Goal: Task Accomplishment & Management: Use online tool/utility

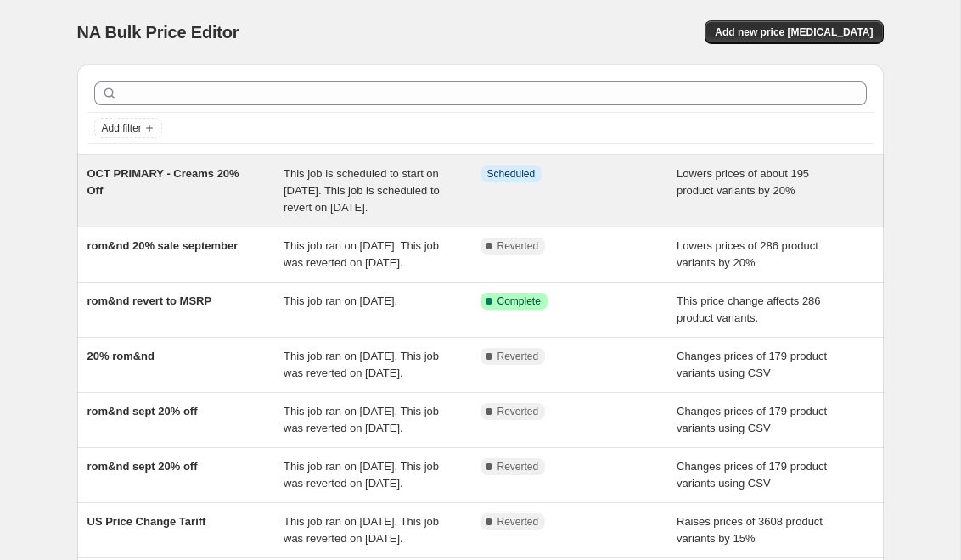
click at [185, 175] on span "OCT PRIMARY - Creams 20% Off" at bounding box center [163, 182] width 152 height 30
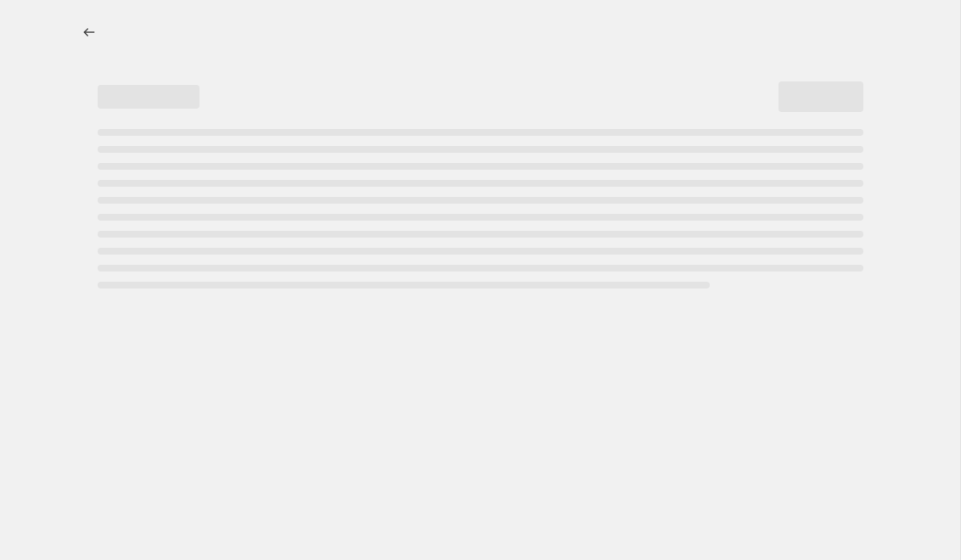
select select "percentage"
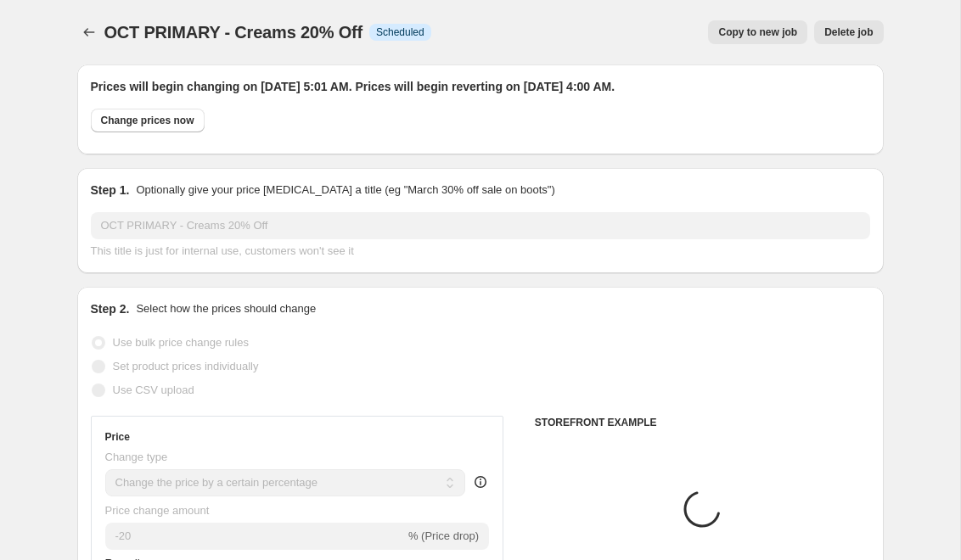
select select "collection"
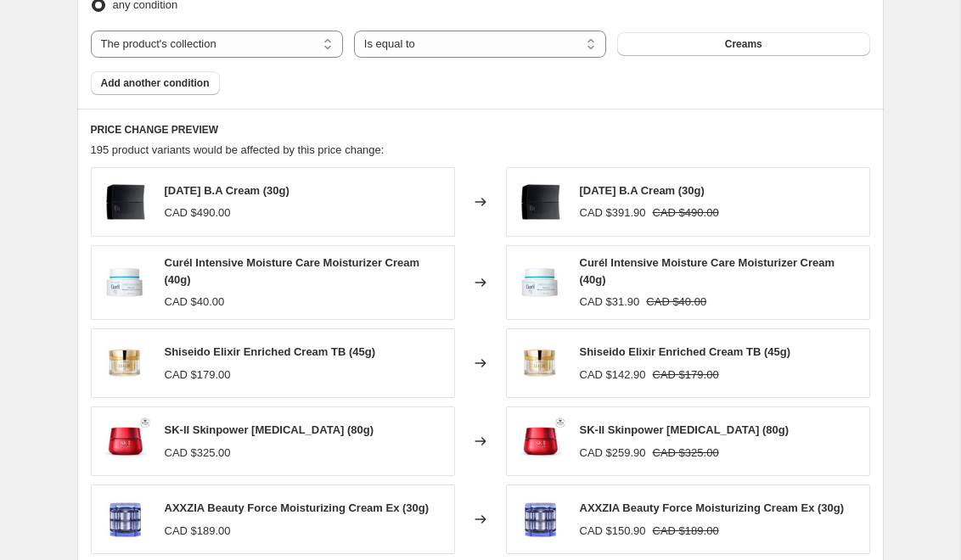
scroll to position [1406, 0]
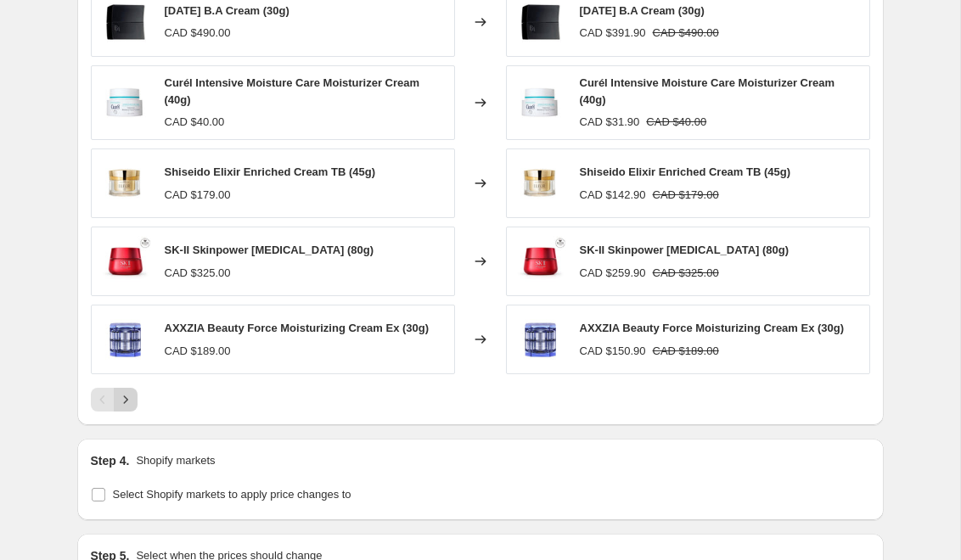
click at [129, 400] on icon "Next" at bounding box center [125, 399] width 17 height 17
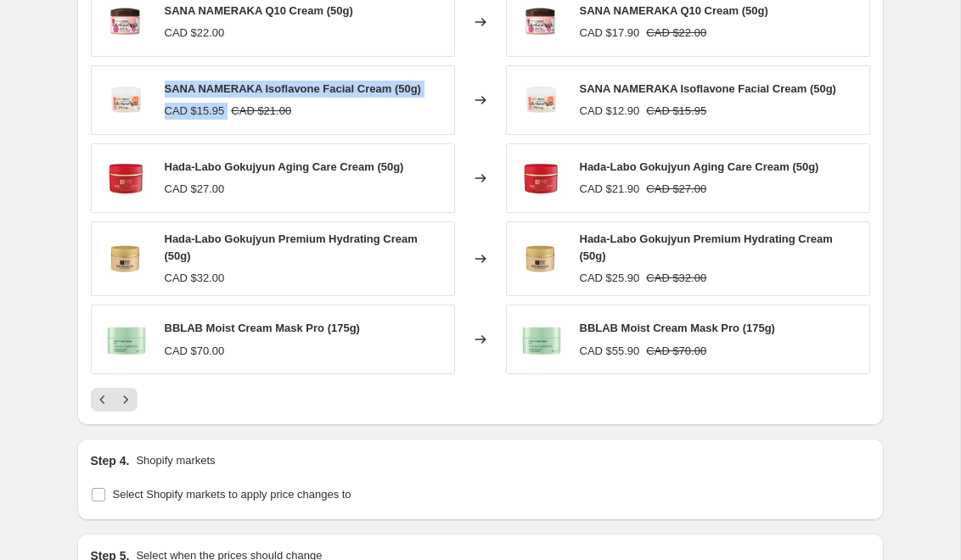
drag, startPoint x: 166, startPoint y: 91, endPoint x: 414, endPoint y: 98, distance: 247.9
click at [415, 98] on div "SANA NAMERAKA Isoflavone Facial Cream (50g) CAD $15.95 CAD $21.00" at bounding box center [293, 100] width 256 height 39
click at [207, 102] on div "SANA NAMERAKA Isoflavone Facial Cream (50g) CAD $15.95 CAD $21.00" at bounding box center [293, 100] width 256 height 39
click at [626, 111] on div "CAD $12.90" at bounding box center [610, 111] width 60 height 17
click at [201, 104] on div "CAD $15.95" at bounding box center [195, 111] width 60 height 17
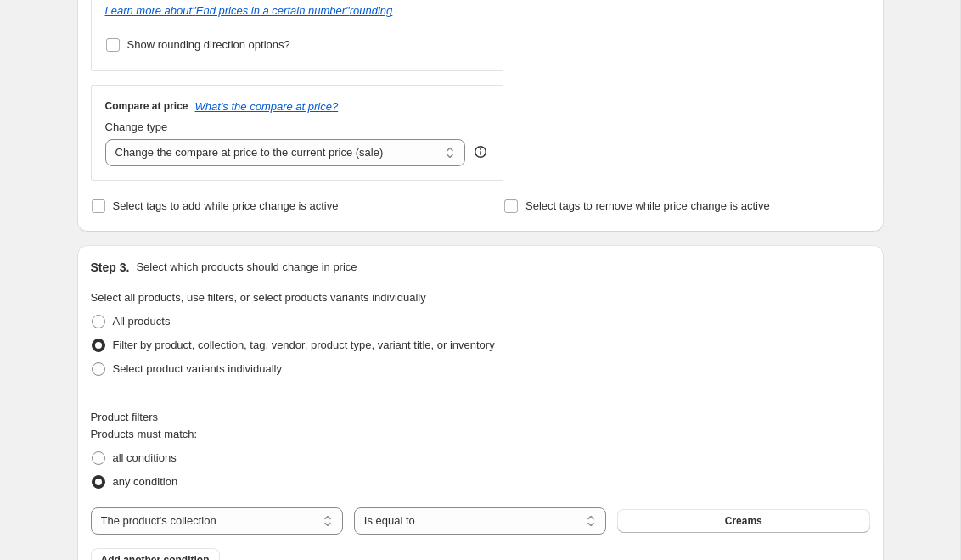
scroll to position [743, 0]
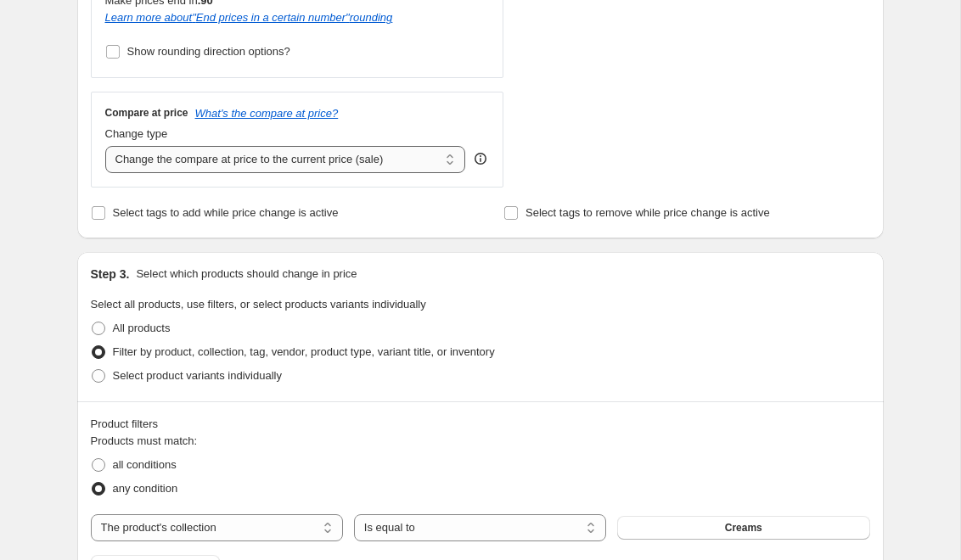
click at [259, 152] on select "Change the compare at price to the current price (sale) Change the compare at p…" at bounding box center [285, 159] width 361 height 27
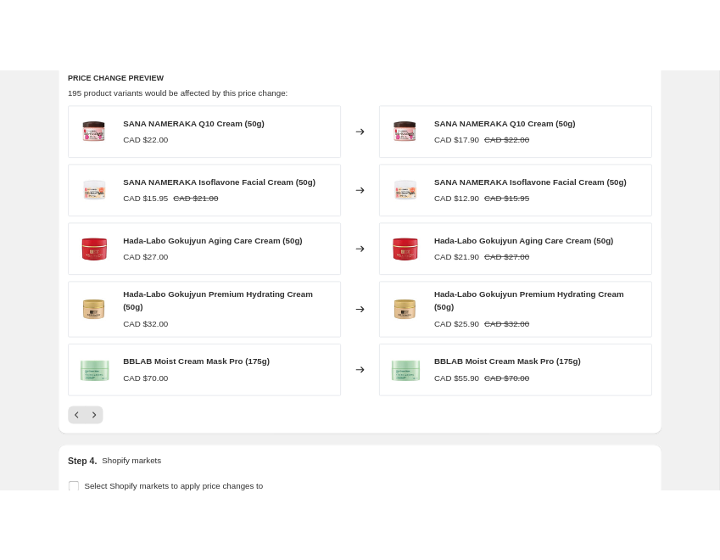
scroll to position [0, 0]
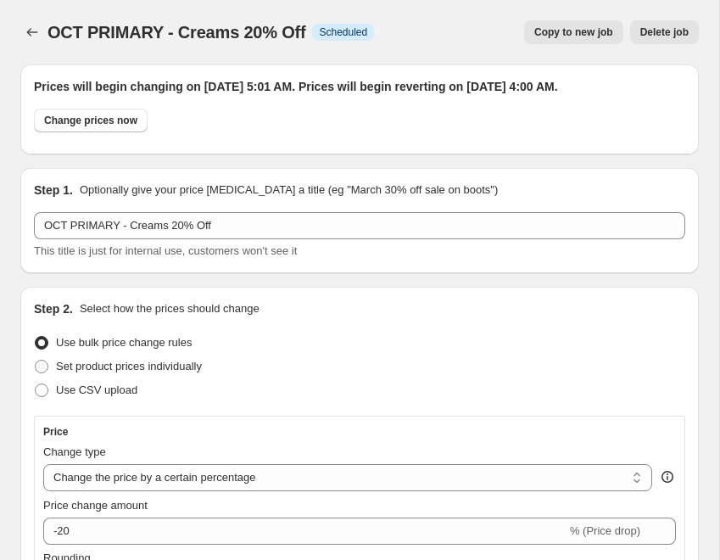
click at [112, 12] on div "OCT PRIMARY - Creams 20% Off. This page is ready OCT PRIMARY - Creams 20% Off I…" at bounding box center [359, 32] width 679 height 64
click at [33, 34] on icon "Price change jobs" at bounding box center [32, 32] width 17 height 17
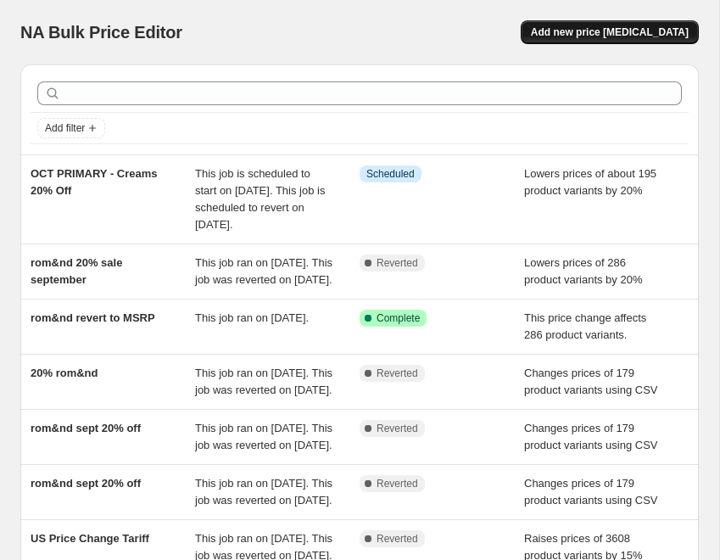
click at [580, 31] on span "Add new price [MEDICAL_DATA]" at bounding box center [610, 32] width 158 height 14
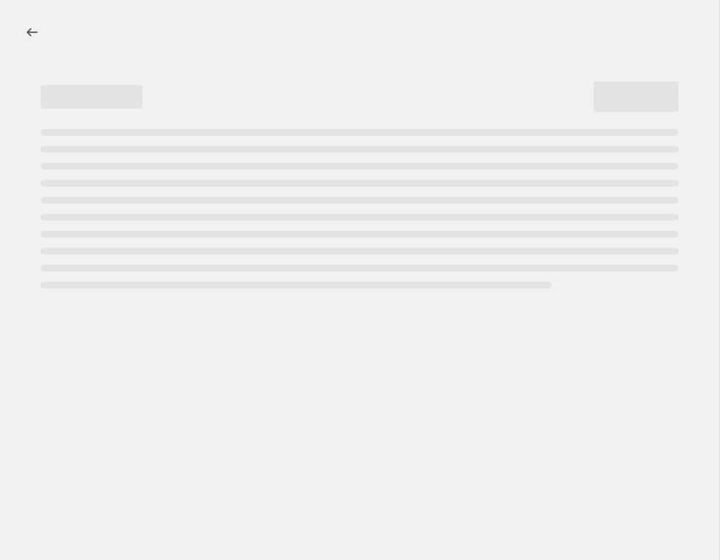
select select "percentage"
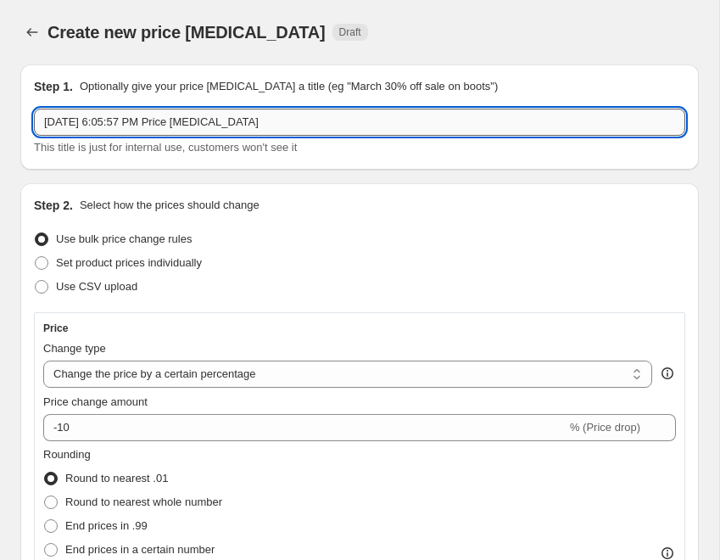
click at [138, 131] on input "[DATE] 6:05:57 PM Price [MEDICAL_DATA]" at bounding box center [360, 122] width 652 height 27
click at [116, 123] on input "ALL CREAMS MSRP" at bounding box center [360, 122] width 652 height 27
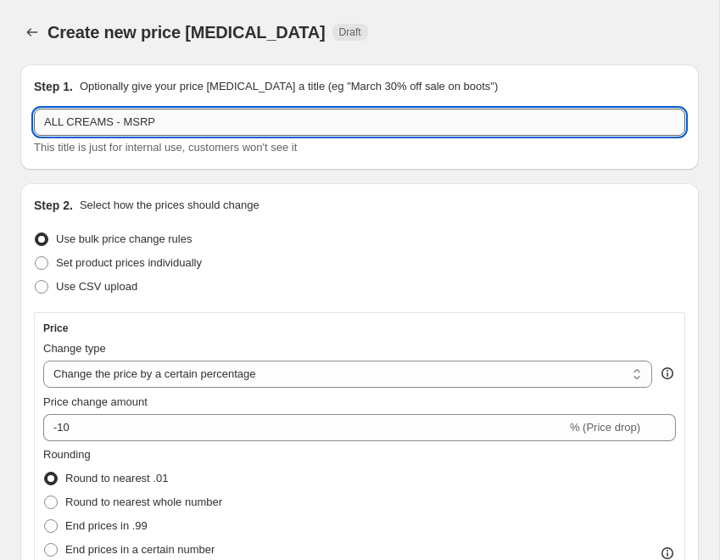
click at [179, 127] on input "ALL CREAMS - MSRP" at bounding box center [360, 122] width 652 height 27
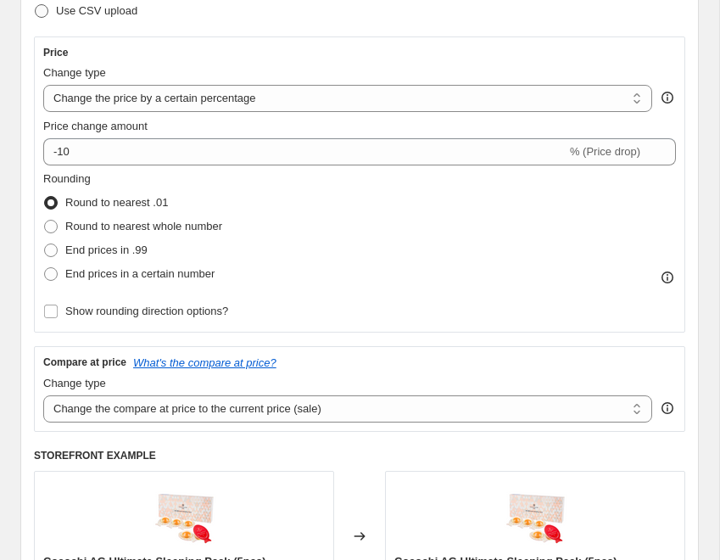
scroll to position [280, 0]
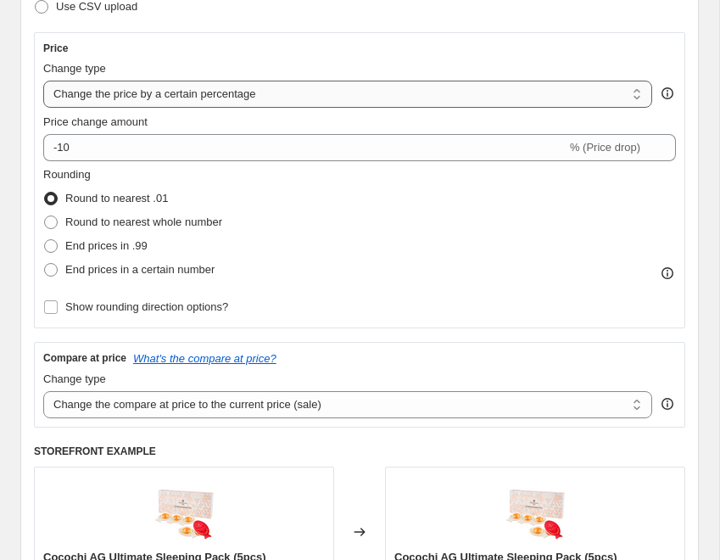
type input "ALL CREAMS - MSRP"
click at [286, 95] on select "Change the price to a certain amount Change the price by a certain amount Chang…" at bounding box center [347, 94] width 609 height 27
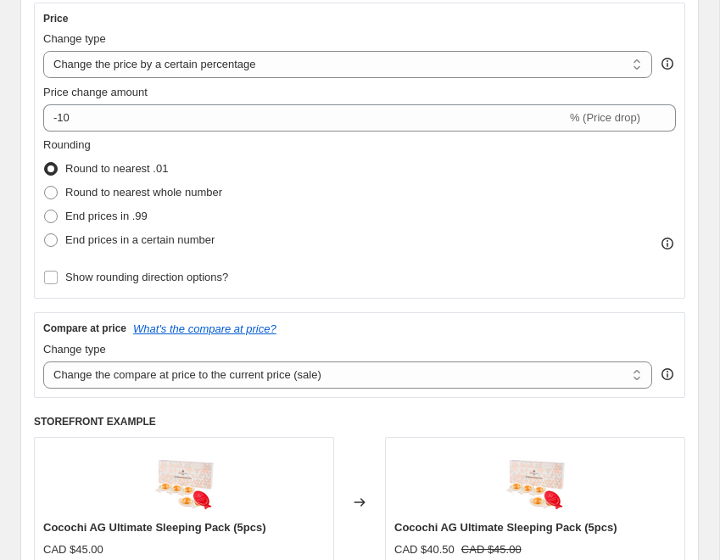
scroll to position [313, 0]
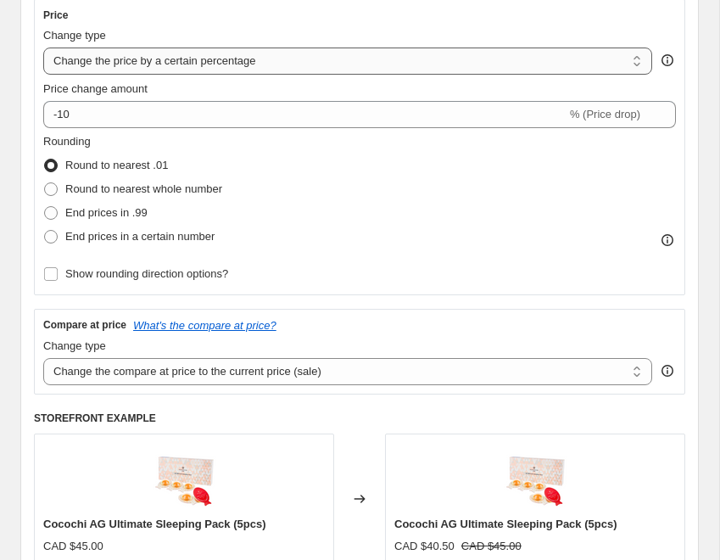
click at [214, 63] on select "Change the price to a certain amount Change the price by a certain amount Chang…" at bounding box center [347, 61] width 609 height 27
select select "ecap"
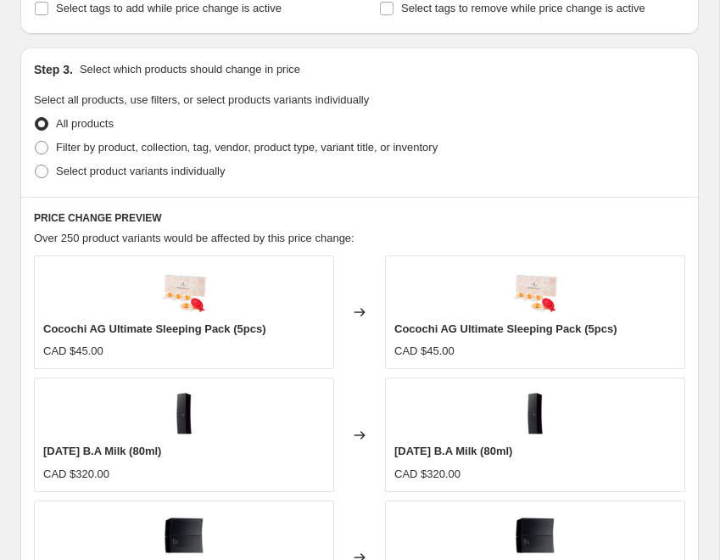
scroll to position [752, 0]
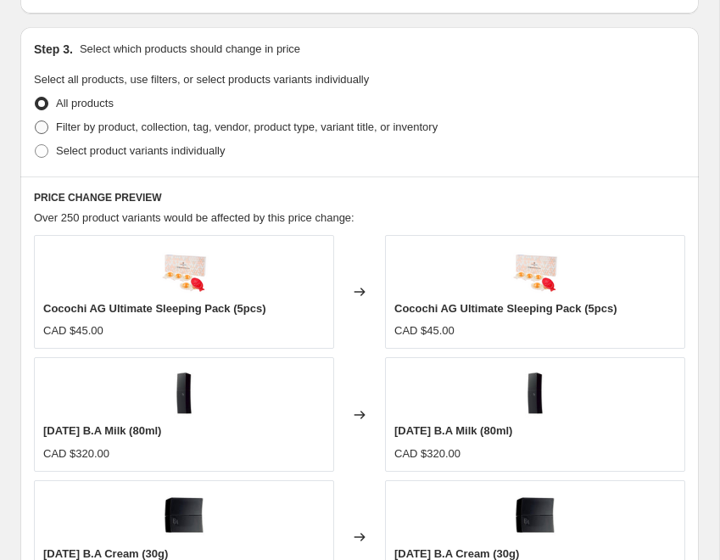
click at [38, 121] on span at bounding box center [42, 127] width 14 height 14
click at [36, 121] on input "Filter by product, collection, tag, vendor, product type, variant title, or inv…" at bounding box center [35, 120] width 1 height 1
radio input "true"
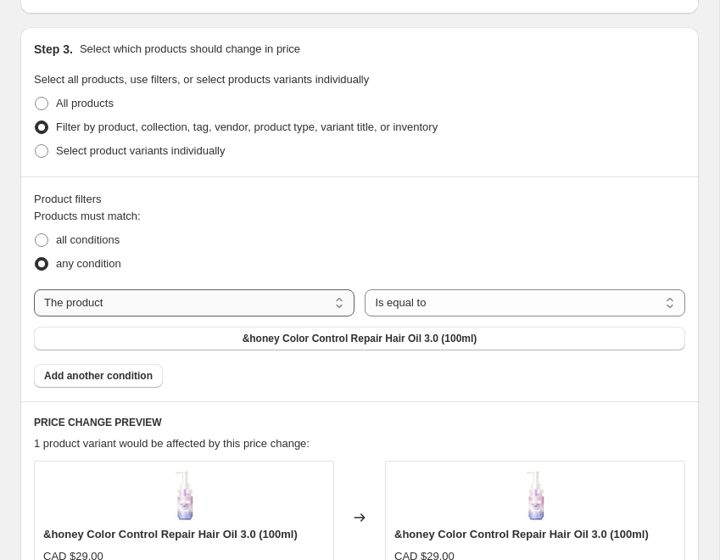
click at [321, 300] on select "The product The product's collection The product's tag The product's vendor The…" at bounding box center [194, 302] width 321 height 27
select select "collection"
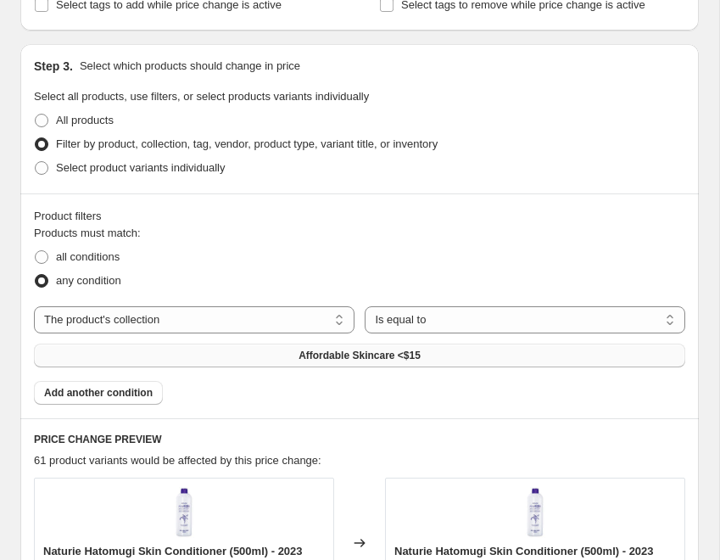
click at [367, 359] on span "Affordable Skincare <$15" at bounding box center [360, 356] width 122 height 14
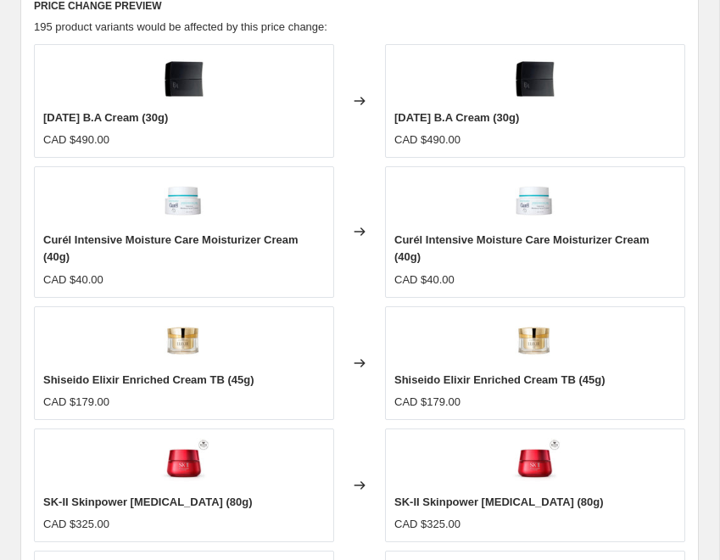
scroll to position [1717, 0]
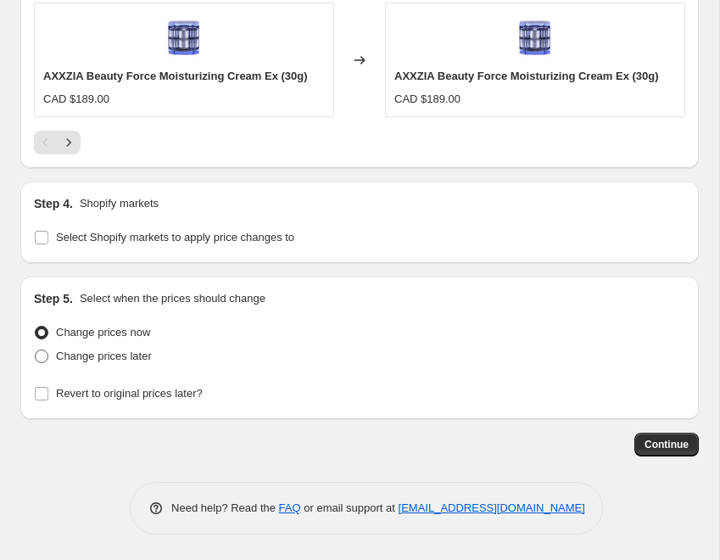
click at [40, 361] on span at bounding box center [42, 357] width 14 height 14
click at [36, 350] on input "Change prices later" at bounding box center [35, 350] width 1 height 1
radio input "true"
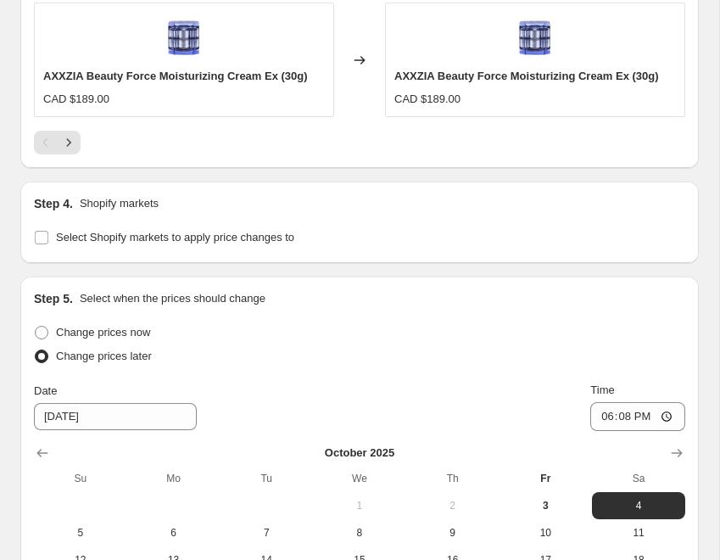
scroll to position [2007, 0]
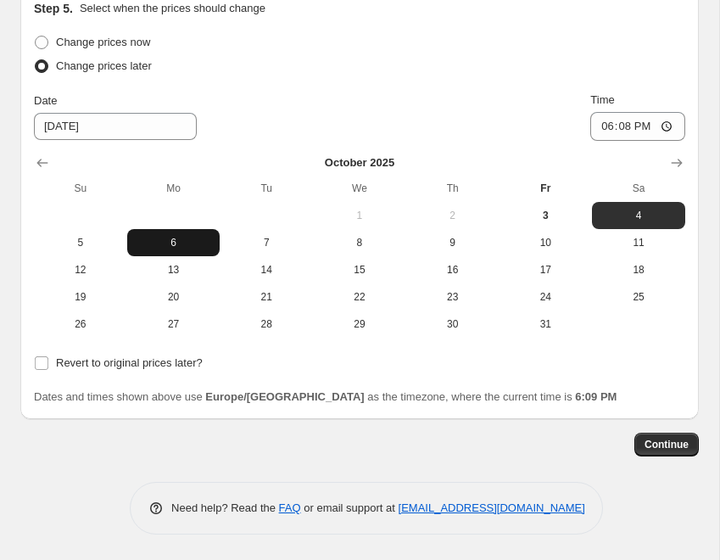
click at [199, 238] on span "6" at bounding box center [174, 243] width 80 height 14
type input "[DATE]"
click at [181, 246] on span "6" at bounding box center [174, 243] width 80 height 14
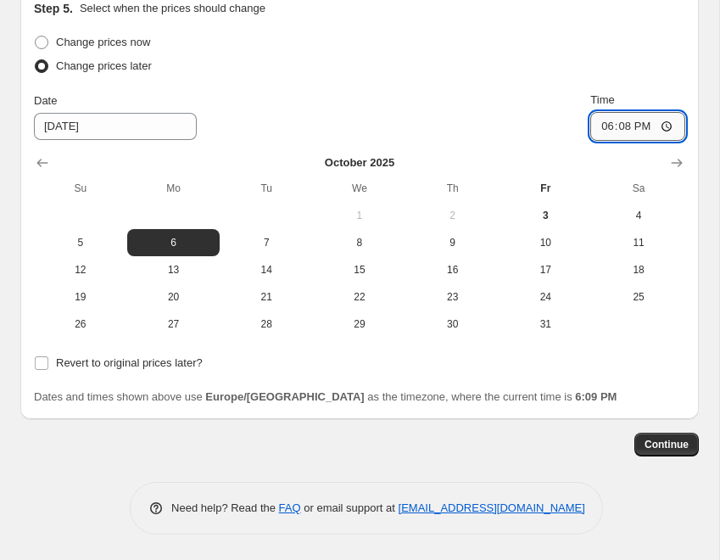
click at [603, 127] on input "18:08" at bounding box center [638, 126] width 95 height 29
type input "04:45"
click at [642, 451] on span "Continue" at bounding box center [667, 445] width 44 height 14
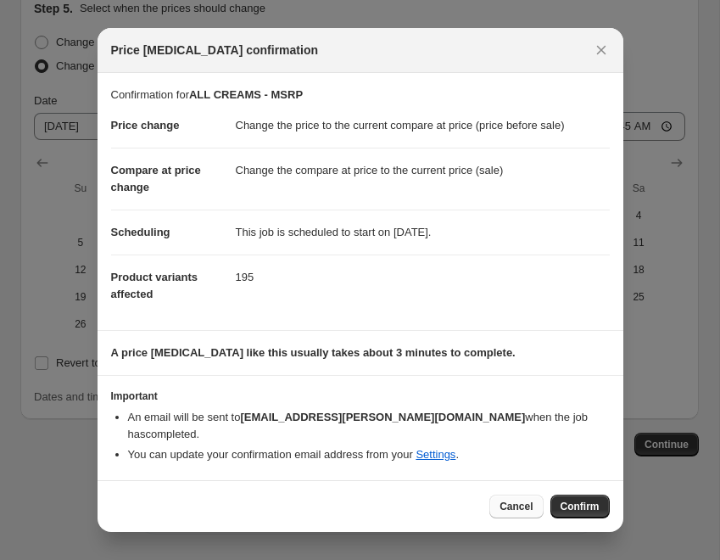
click at [518, 500] on span "Cancel" at bounding box center [516, 507] width 33 height 14
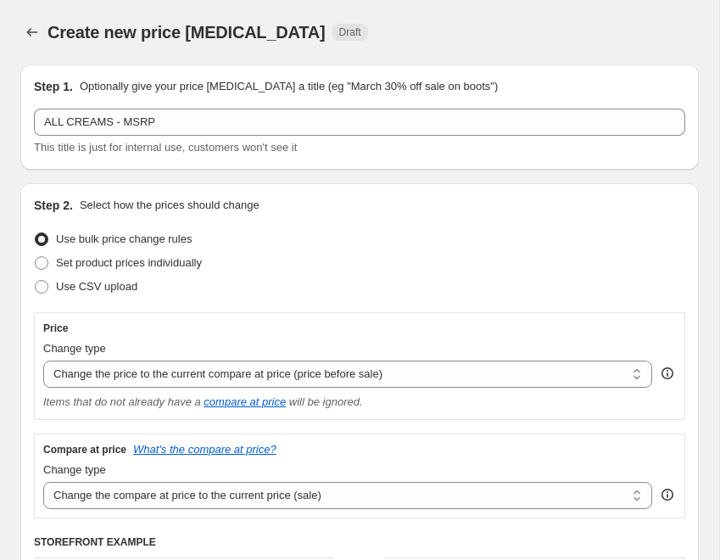
scroll to position [2007, 0]
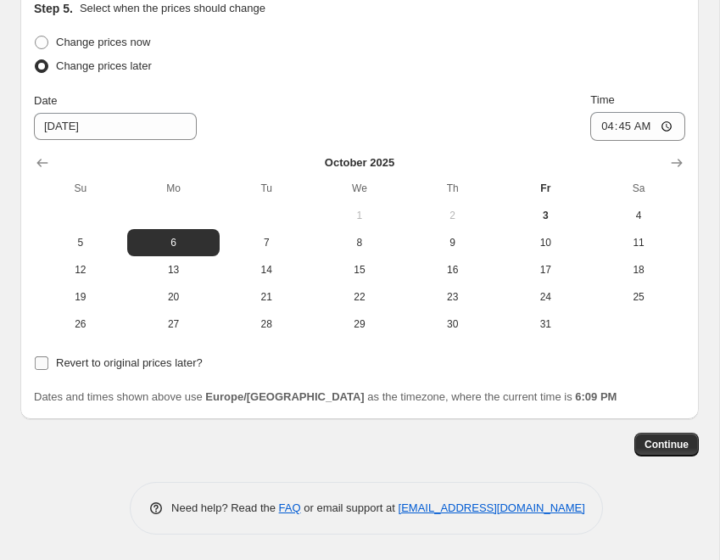
click at [38, 366] on input "Revert to original prices later?" at bounding box center [42, 363] width 14 height 14
checkbox input "true"
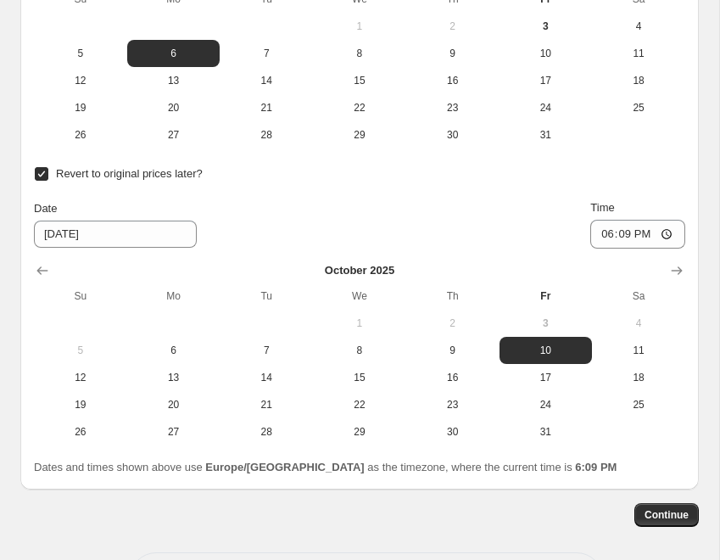
scroll to position [2199, 0]
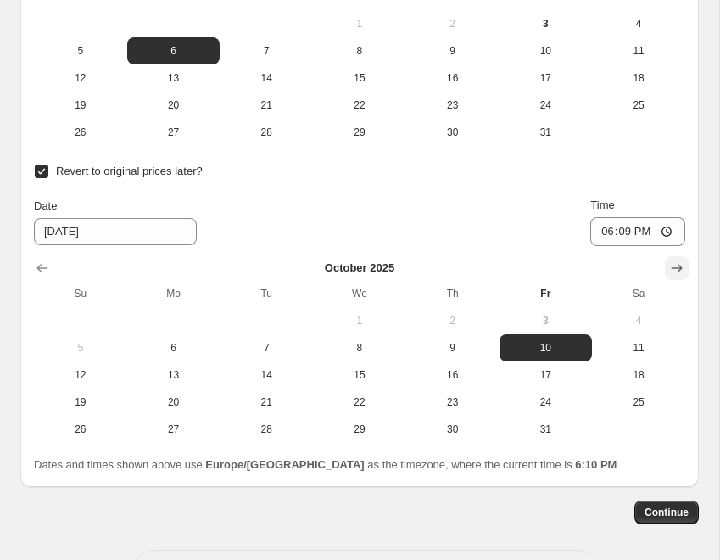
click at [642, 261] on button "Show next month, November 2025" at bounding box center [677, 268] width 24 height 24
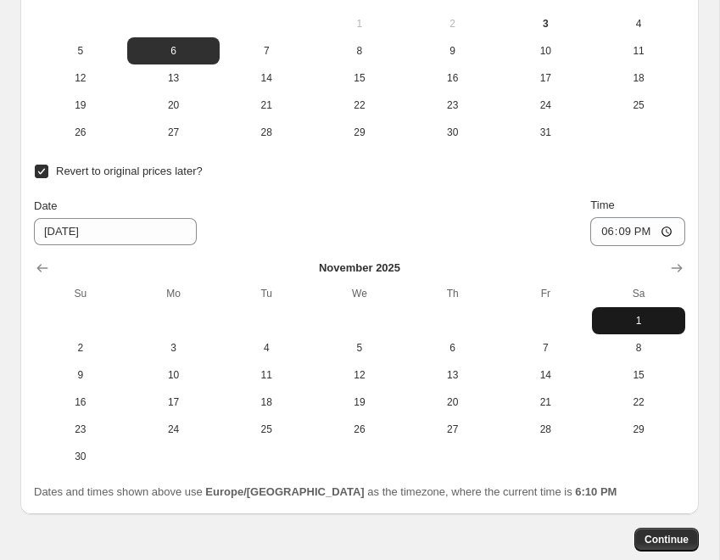
click at [624, 322] on span "1" at bounding box center [639, 321] width 80 height 14
type input "[DATE]"
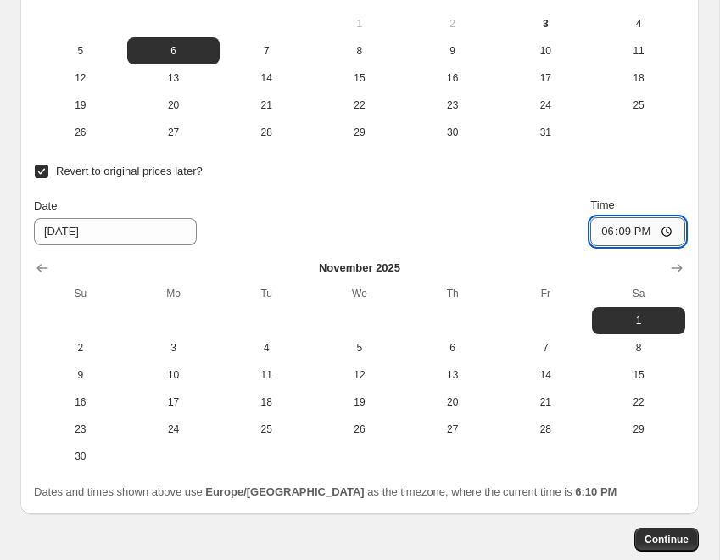
click at [599, 236] on input "18:09" at bounding box center [638, 231] width 95 height 29
click at [48, 170] on span at bounding box center [41, 171] width 15 height 15
click at [48, 170] on input "Revert to original prices later?" at bounding box center [42, 172] width 14 height 14
checkbox input "false"
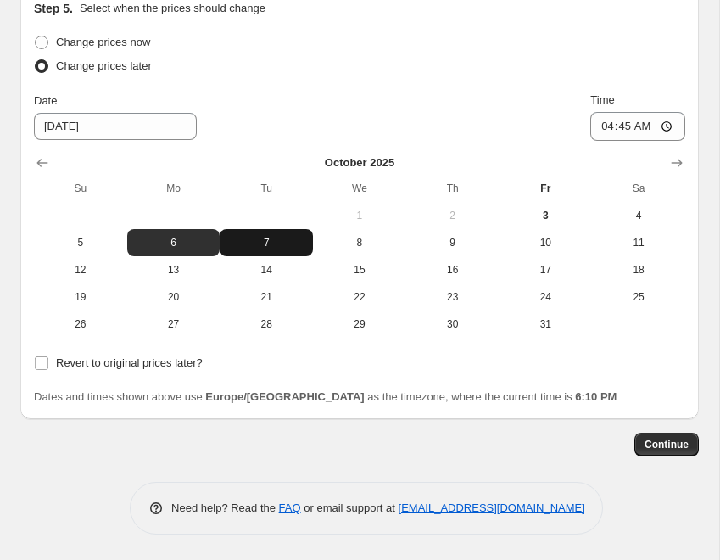
click at [271, 247] on span "7" at bounding box center [267, 243] width 80 height 14
type input "[DATE]"
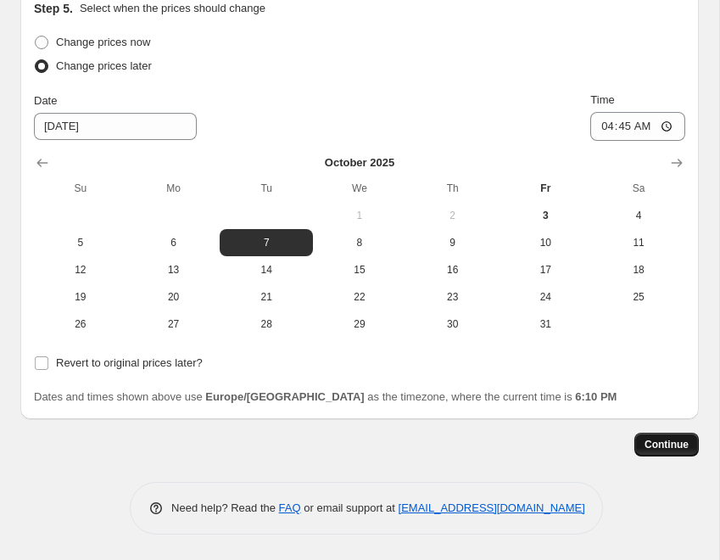
click at [642, 450] on span "Continue" at bounding box center [667, 445] width 44 height 14
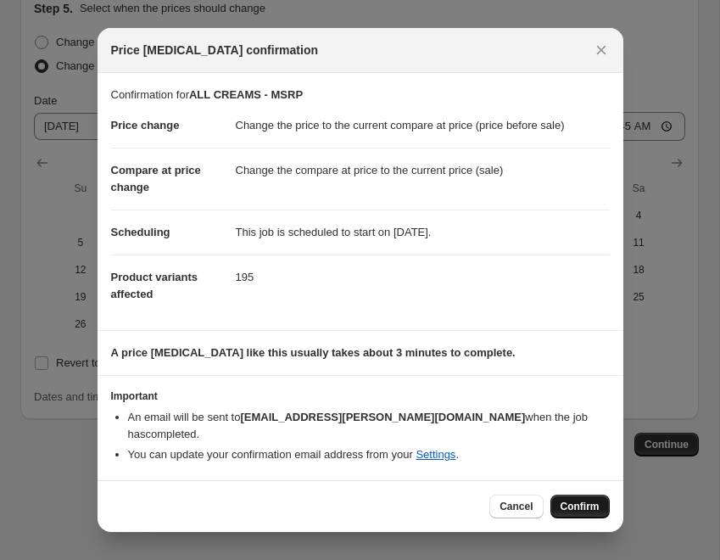
click at [589, 500] on span "Confirm" at bounding box center [580, 507] width 39 height 14
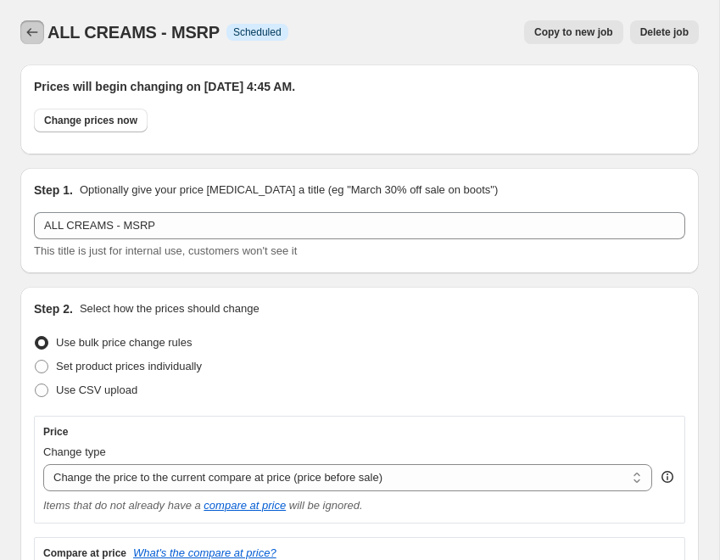
click at [33, 31] on icon "Price change jobs" at bounding box center [32, 32] width 17 height 17
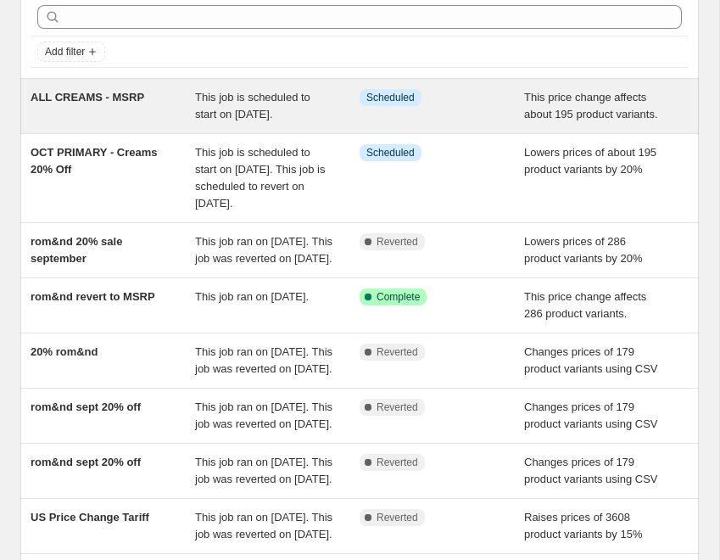
scroll to position [90, 0]
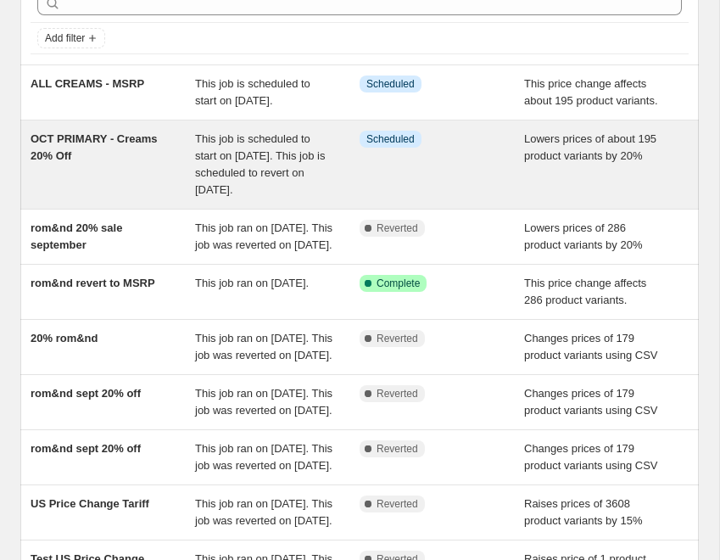
click at [120, 148] on div "OCT PRIMARY - Creams 20% Off" at bounding box center [113, 165] width 165 height 68
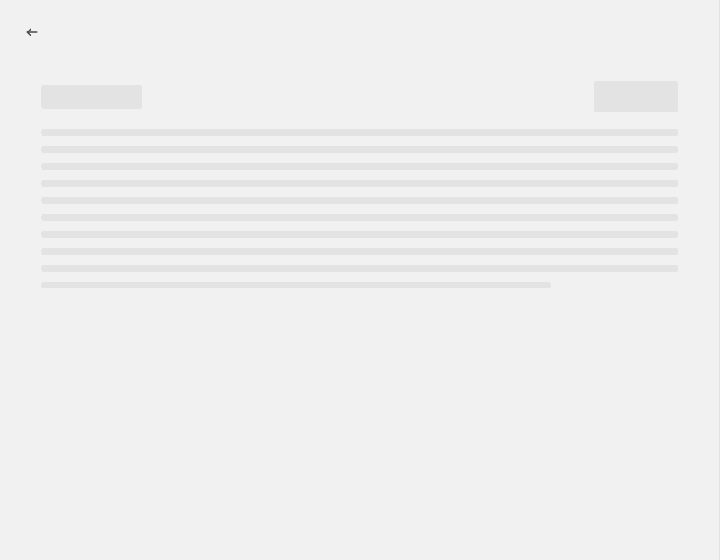
select select "percentage"
select select "collection"
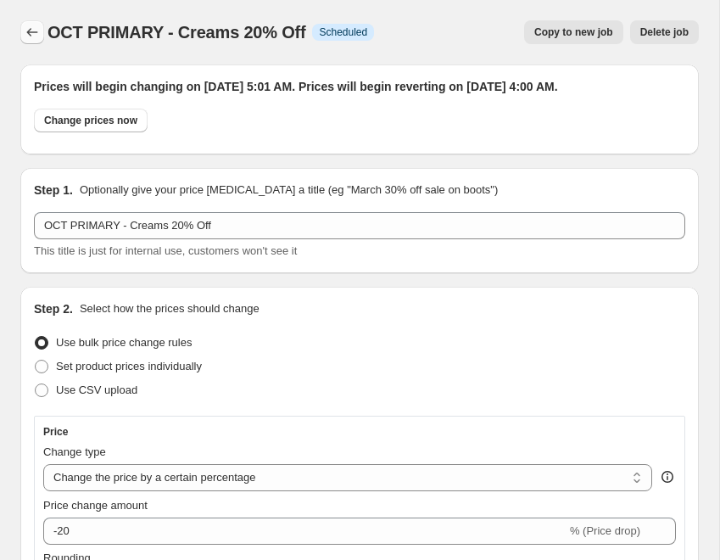
click at [35, 29] on icon "Price change jobs" at bounding box center [32, 32] width 17 height 17
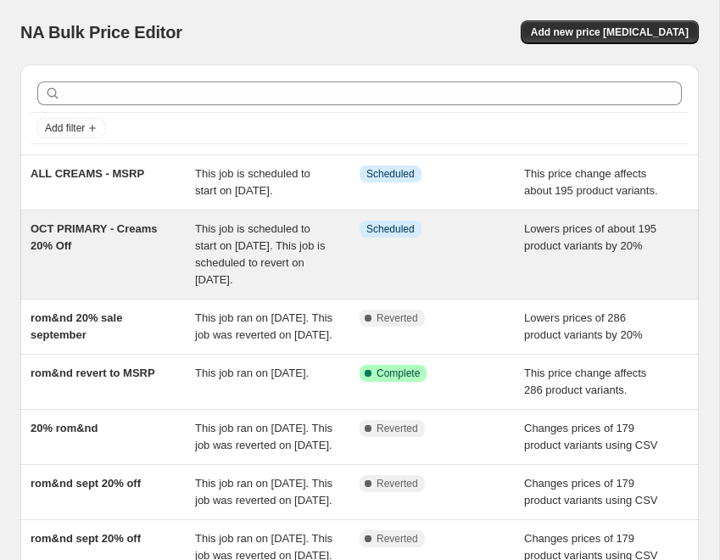
click at [345, 257] on div "This job is scheduled to start on [DATE]. This job is scheduled to revert on [D…" at bounding box center [277, 255] width 165 height 68
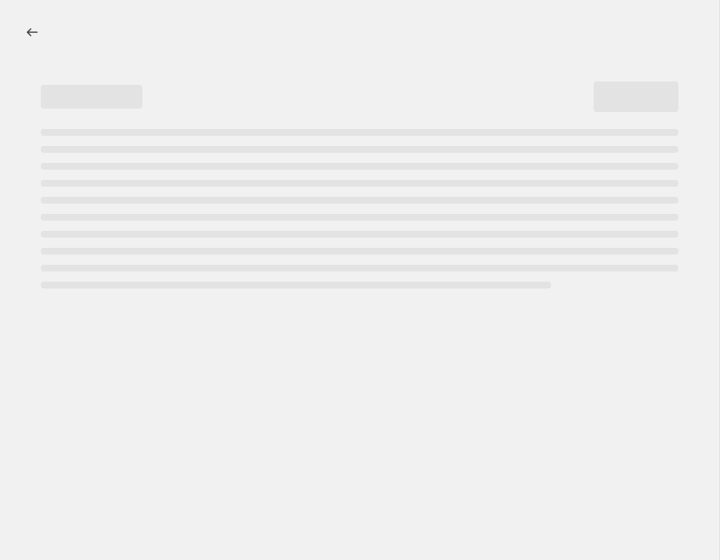
select select "percentage"
select select "collection"
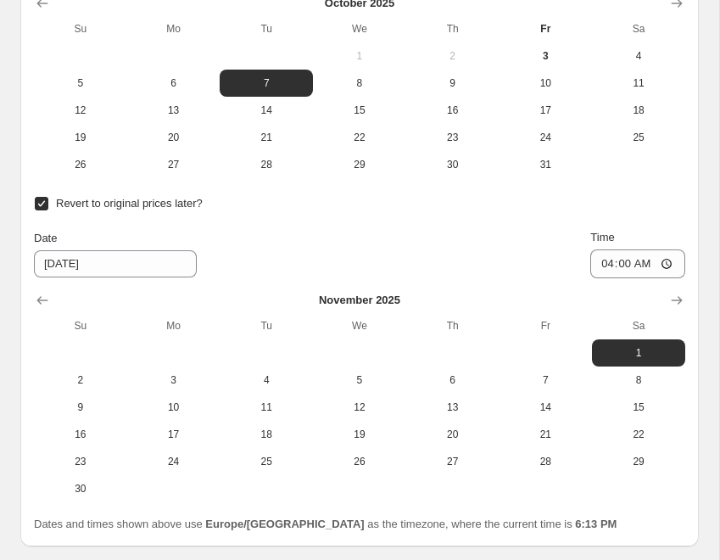
scroll to position [2701, 0]
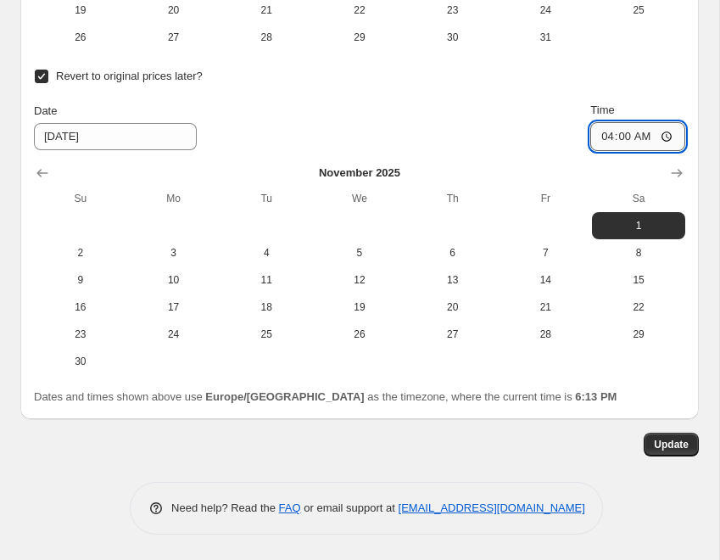
click at [616, 137] on input "04:00" at bounding box center [638, 136] width 95 height 29
click at [607, 137] on input "04:00" at bounding box center [638, 136] width 95 height 29
type input "05:00"
click at [642, 442] on span "Update" at bounding box center [671, 445] width 35 height 14
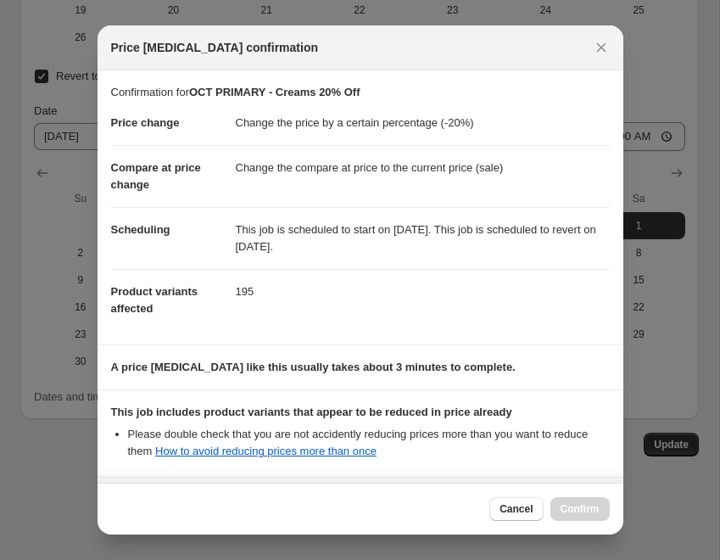
scroll to position [151, 0]
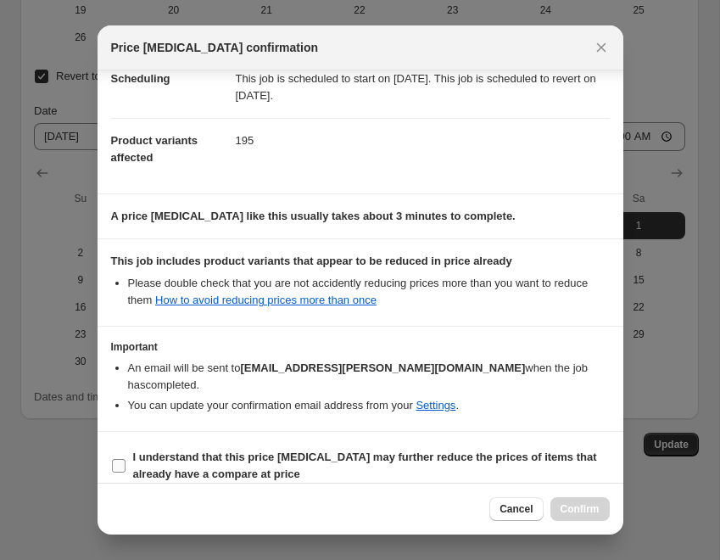
click at [114, 459] on input "I understand that this price [MEDICAL_DATA] may further reduce the prices of it…" at bounding box center [119, 466] width 14 height 14
checkbox input "true"
click at [581, 505] on span "Confirm" at bounding box center [580, 509] width 39 height 14
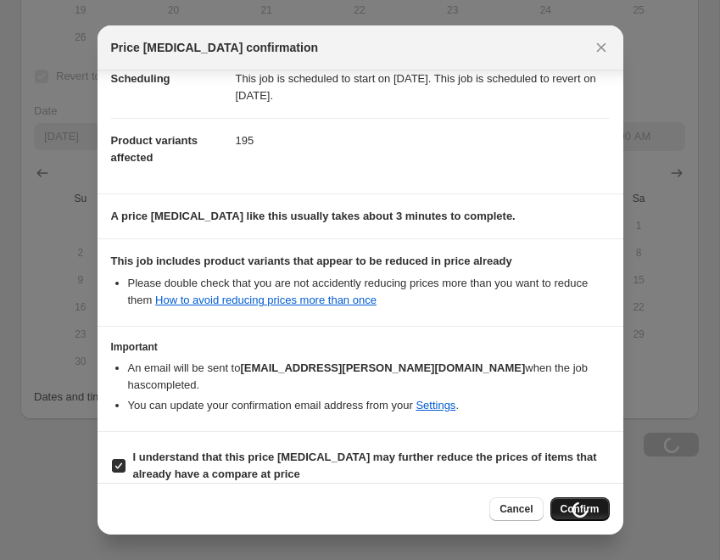
scroll to position [2701, 0]
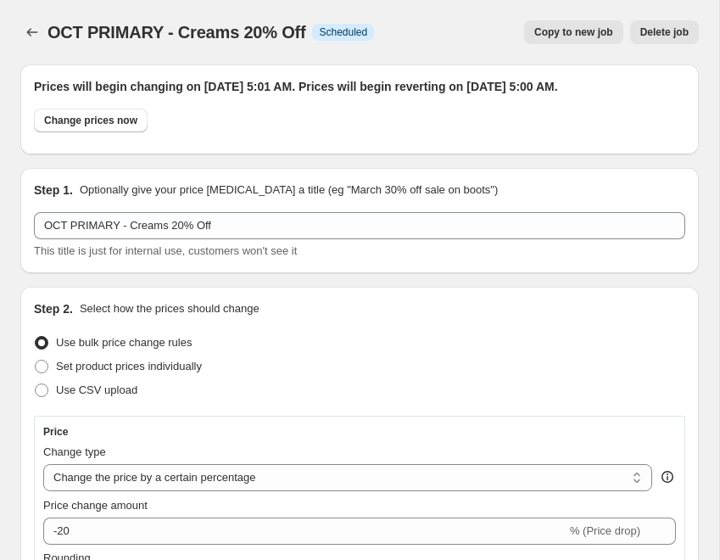
select select "percentage"
select select "collection"
